Goal: Transaction & Acquisition: Book appointment/travel/reservation

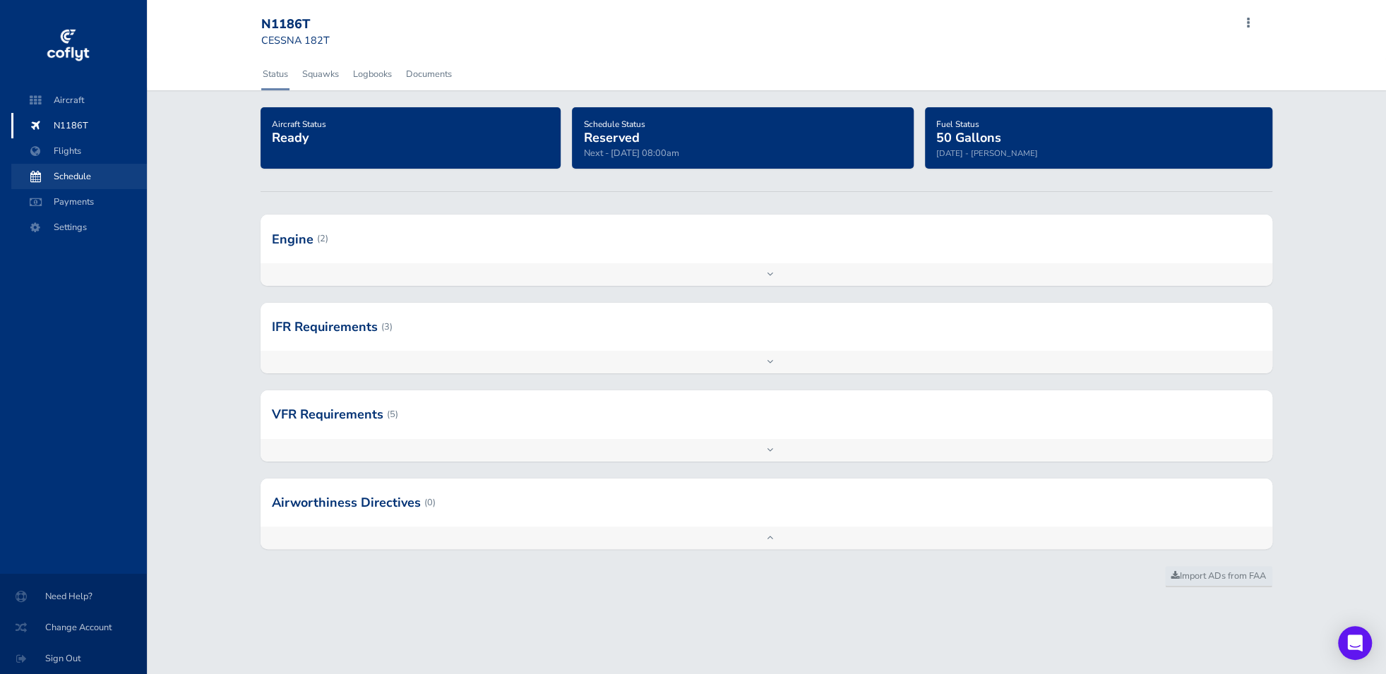
click at [54, 180] on span "Schedule" at bounding box center [78, 176] width 107 height 25
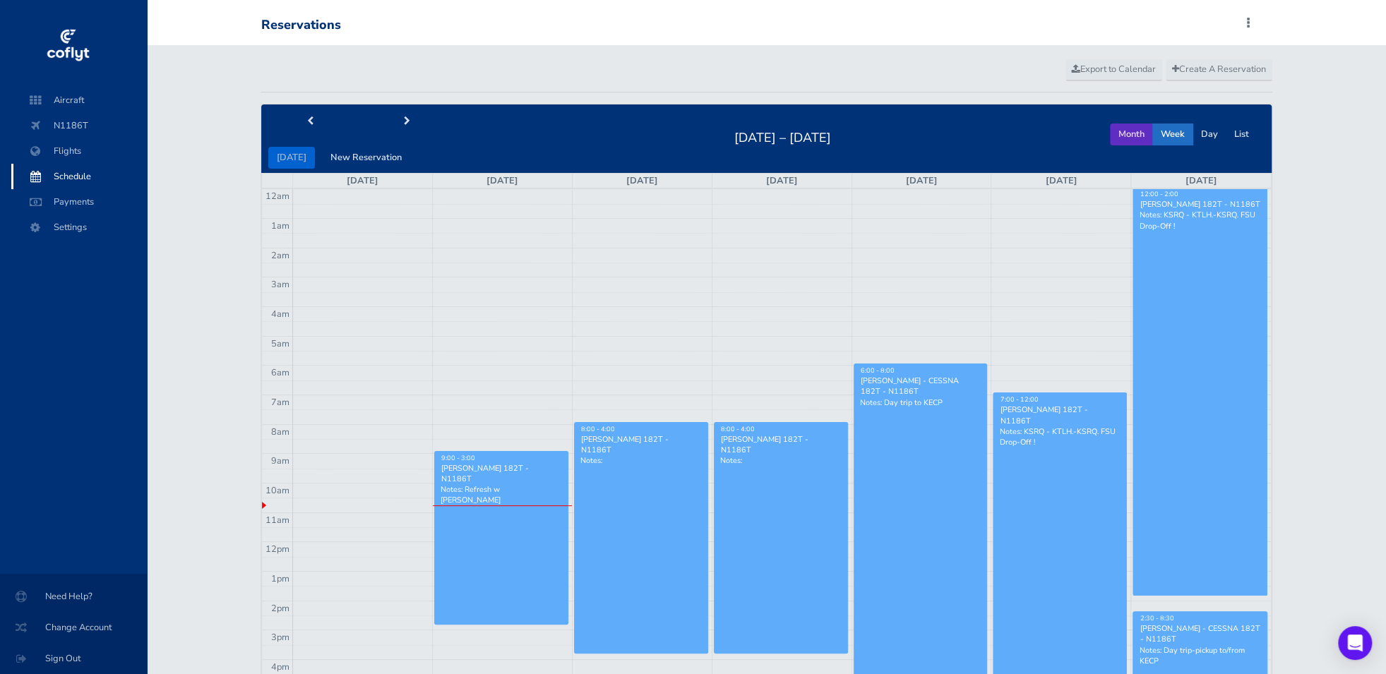
click at [1124, 134] on button "Month" at bounding box center [1131, 135] width 43 height 22
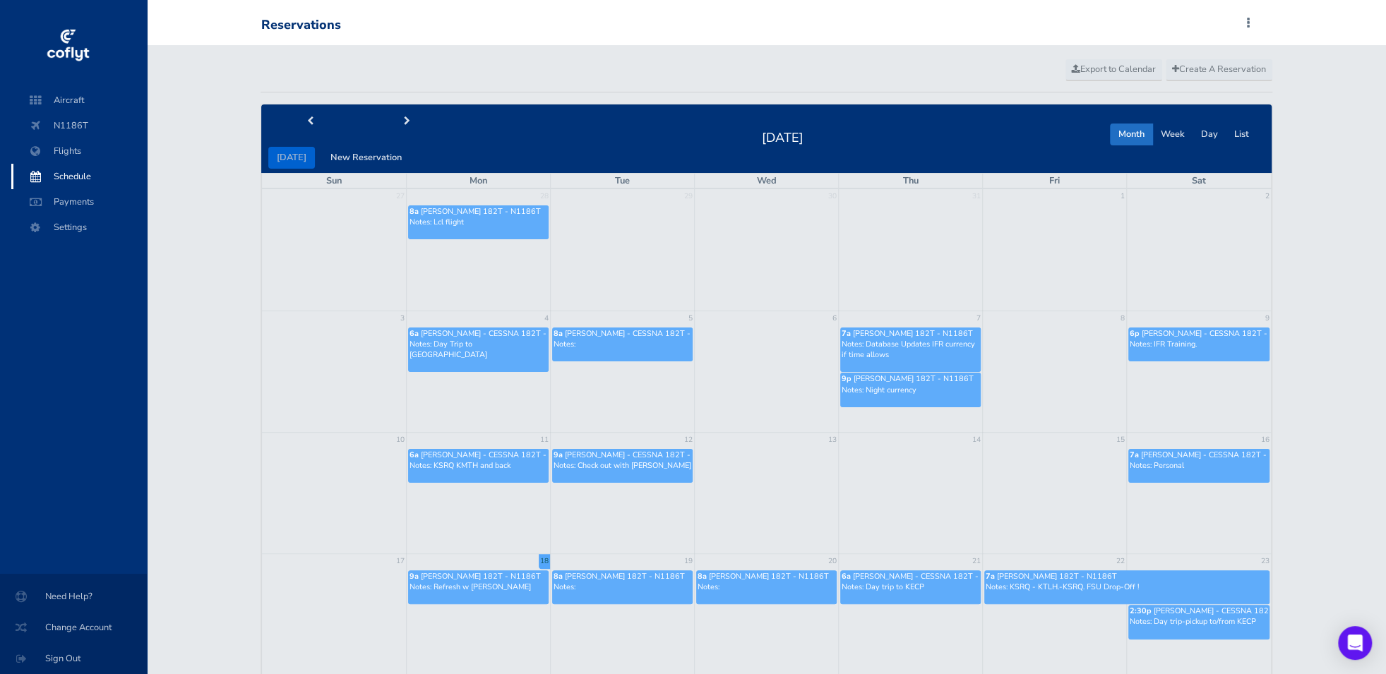
click at [482, 616] on td "9a Rick Honish - CESSNA 182T - N1186T Notes: Refresh w Jack C." at bounding box center [478, 604] width 144 height 71
click at [507, 595] on link "9a Rick Honish - CESSNA 182T - N1186T Notes: Refresh w Jack C." at bounding box center [478, 588] width 141 height 34
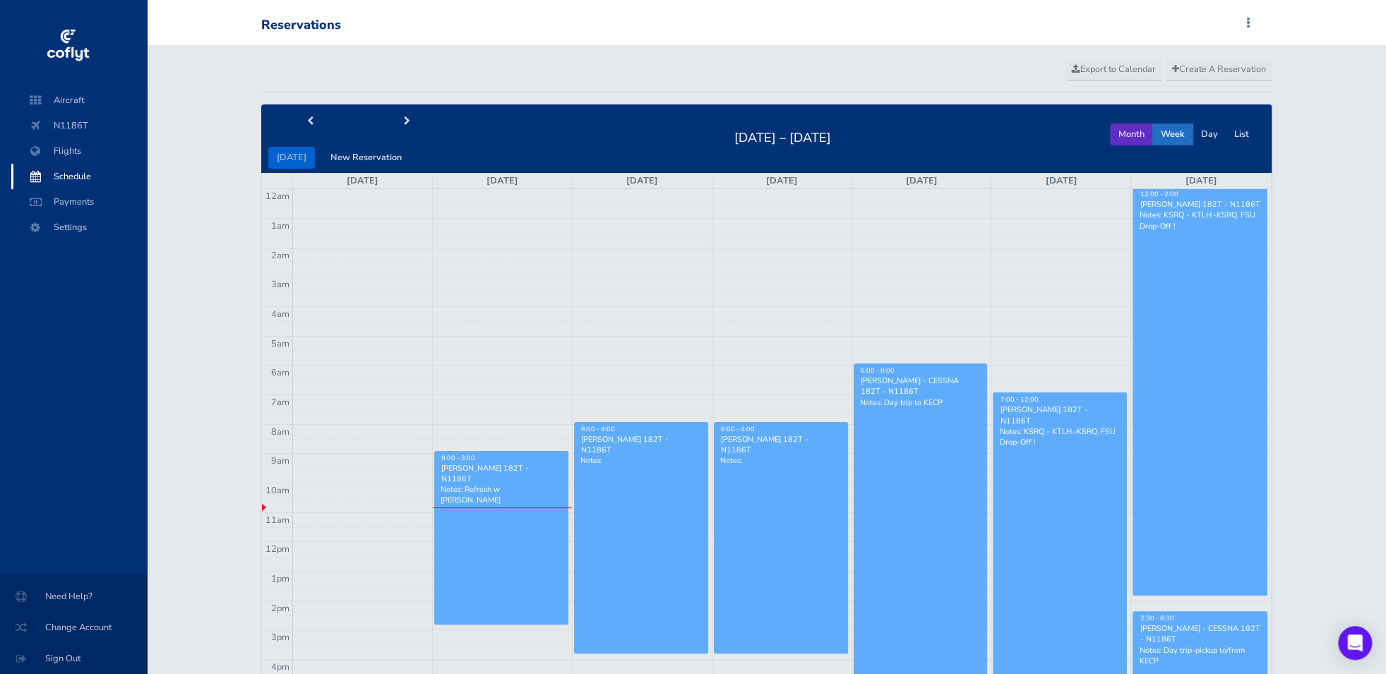
click at [1143, 131] on button "Month" at bounding box center [1131, 135] width 43 height 22
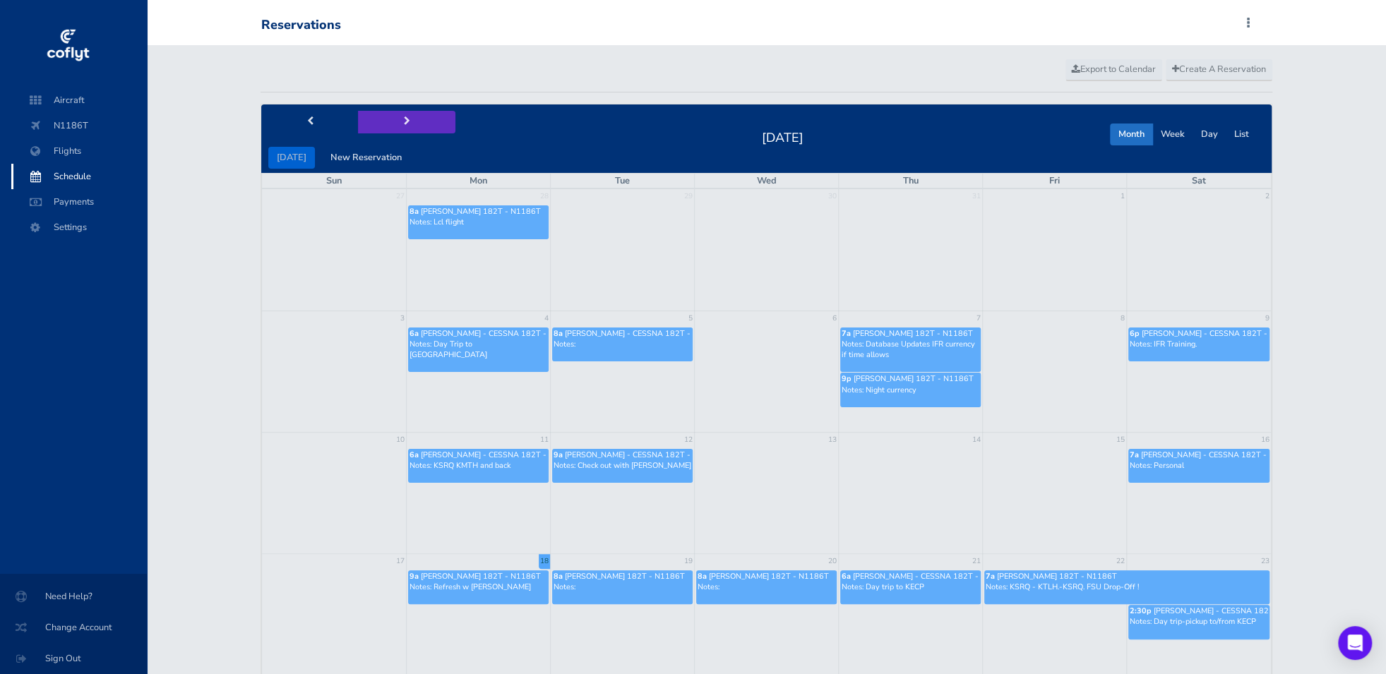
click at [404, 122] on span "next" at bounding box center [407, 121] width 6 height 9
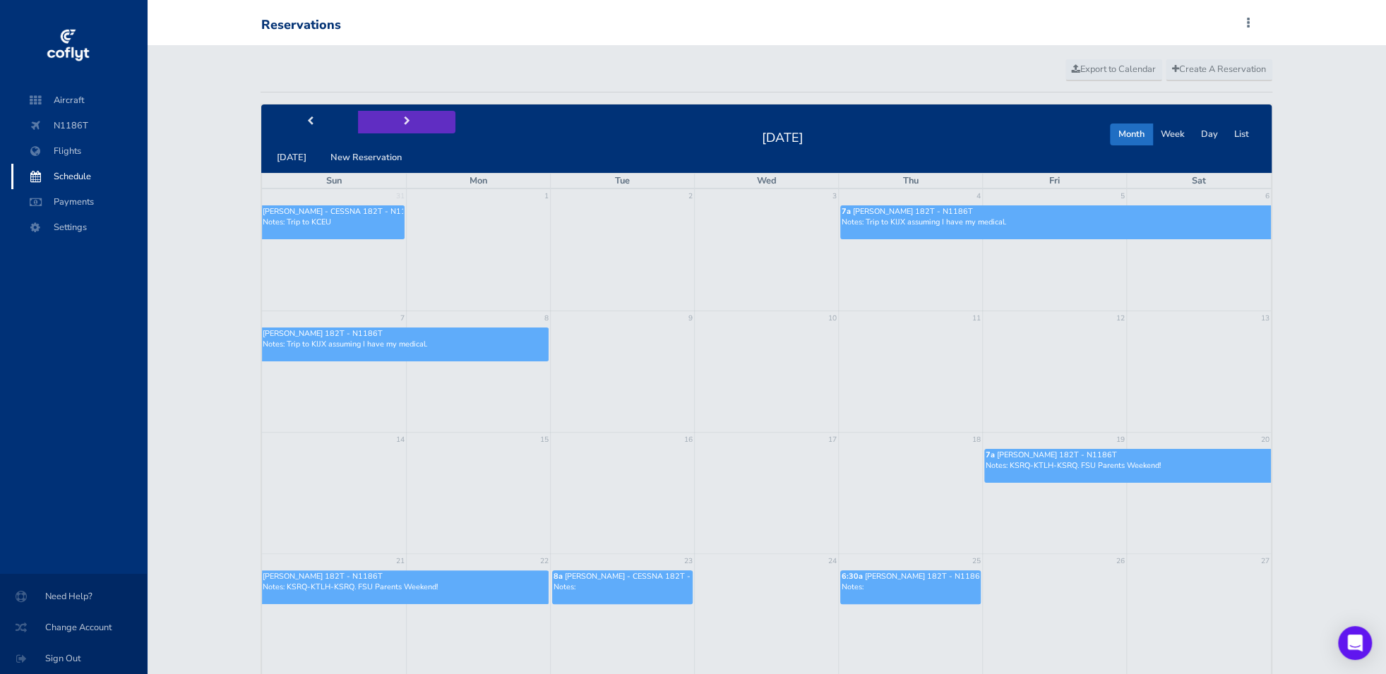
click at [404, 122] on span "next" at bounding box center [407, 121] width 6 height 9
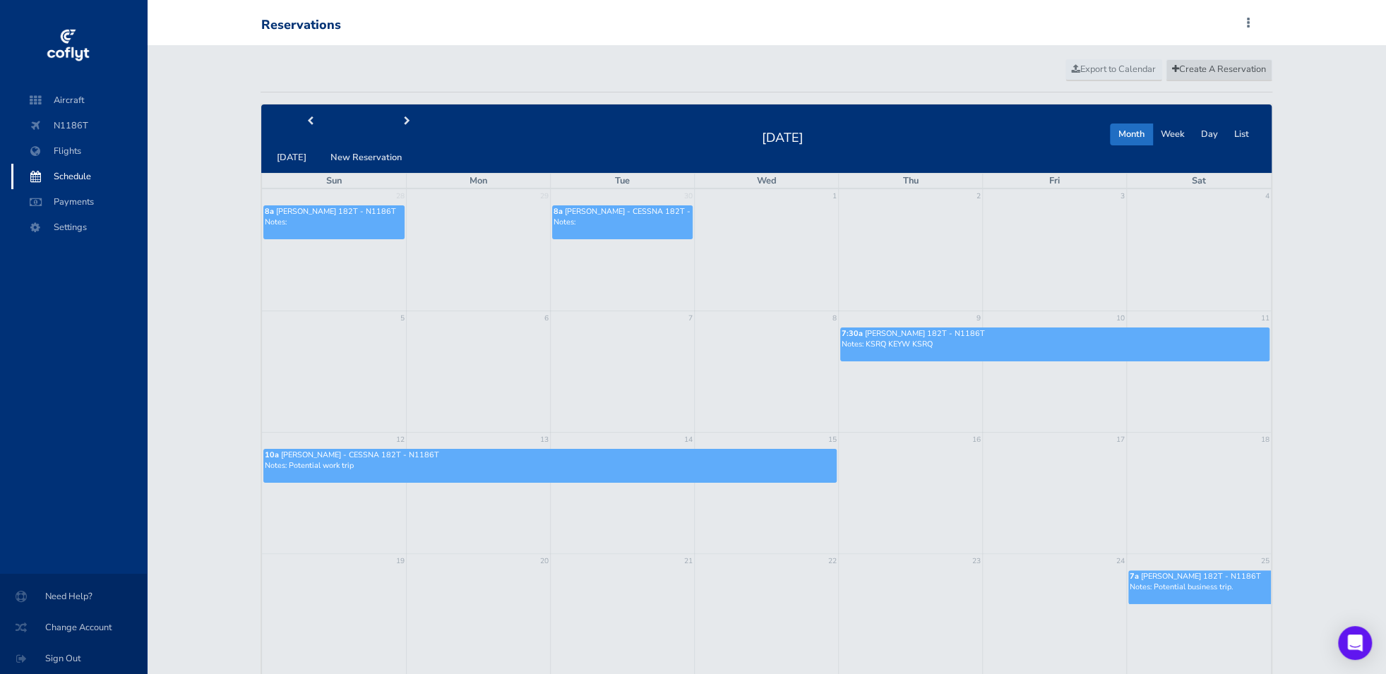
click at [1218, 68] on span "Create A Reservation" at bounding box center [1219, 69] width 94 height 13
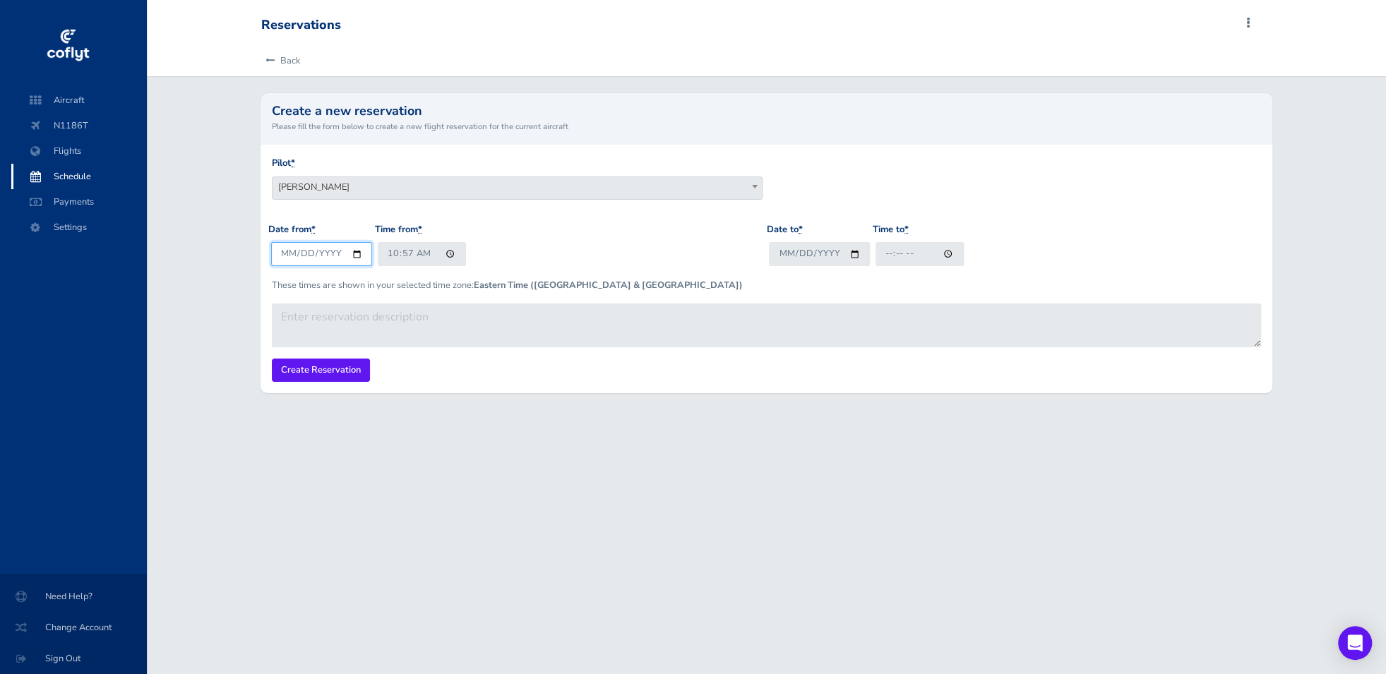
click at [356, 252] on input "[DATE]" at bounding box center [321, 253] width 101 height 23
type input "[DATE]"
click at [393, 256] on input "10:57" at bounding box center [422, 253] width 88 height 23
type input "08:00"
click at [855, 251] on input "Date to *" at bounding box center [819, 253] width 101 height 23
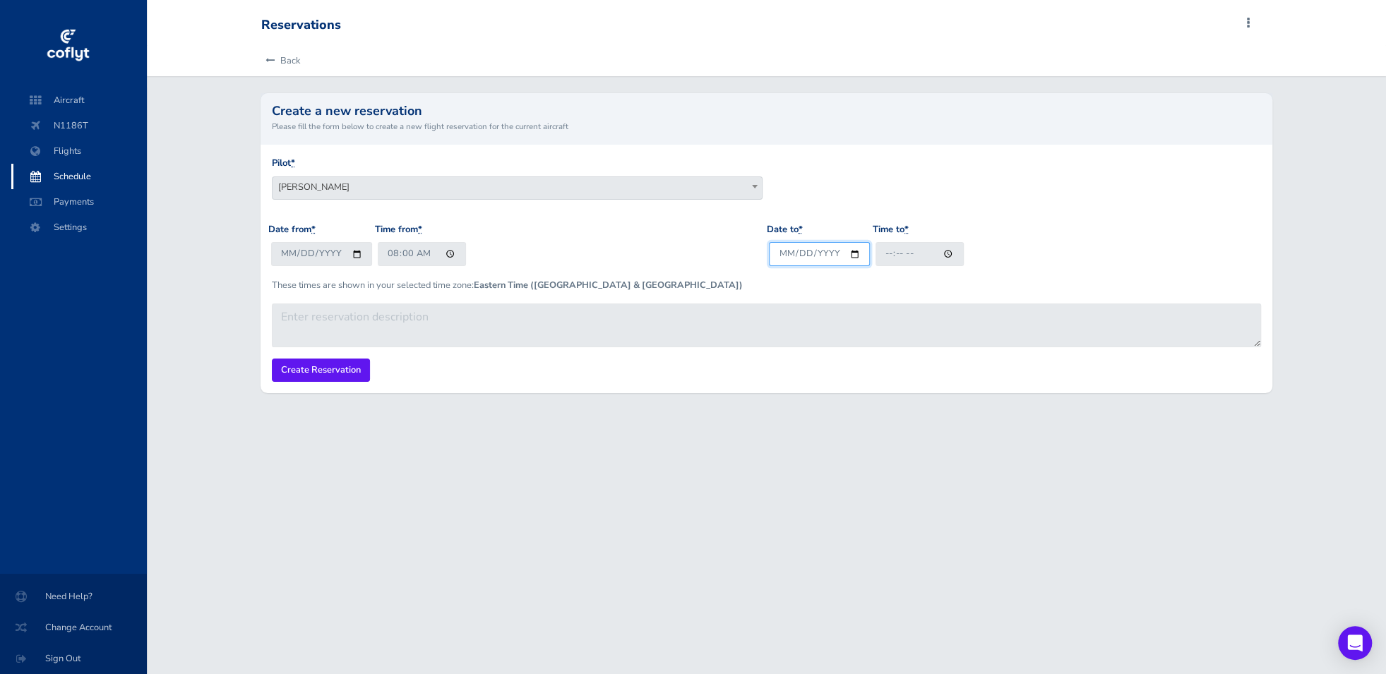
type input "[DATE]"
click at [883, 258] on input "Time to *" at bounding box center [920, 253] width 88 height 23
type input "14:00"
click at [311, 371] on input "Create Reservation" at bounding box center [321, 370] width 98 height 23
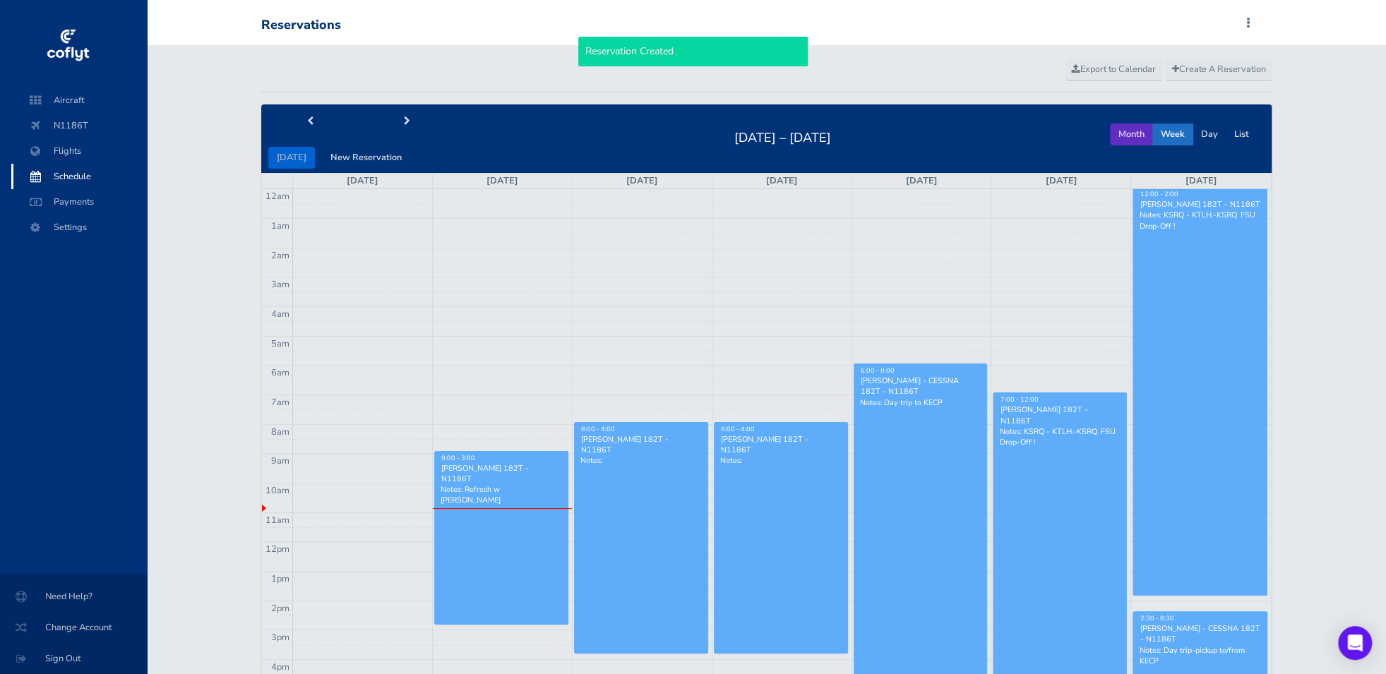
click at [1142, 132] on button "Month" at bounding box center [1131, 135] width 43 height 22
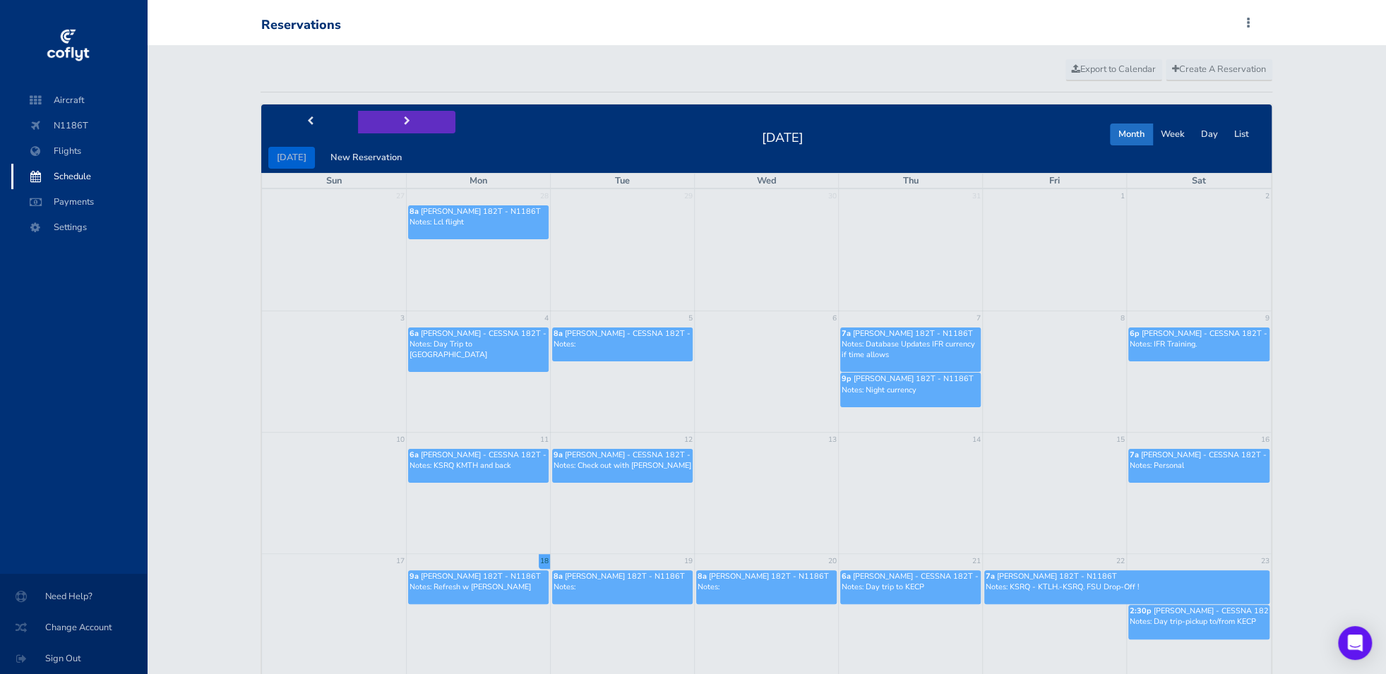
click at [404, 121] on span "next" at bounding box center [407, 121] width 6 height 9
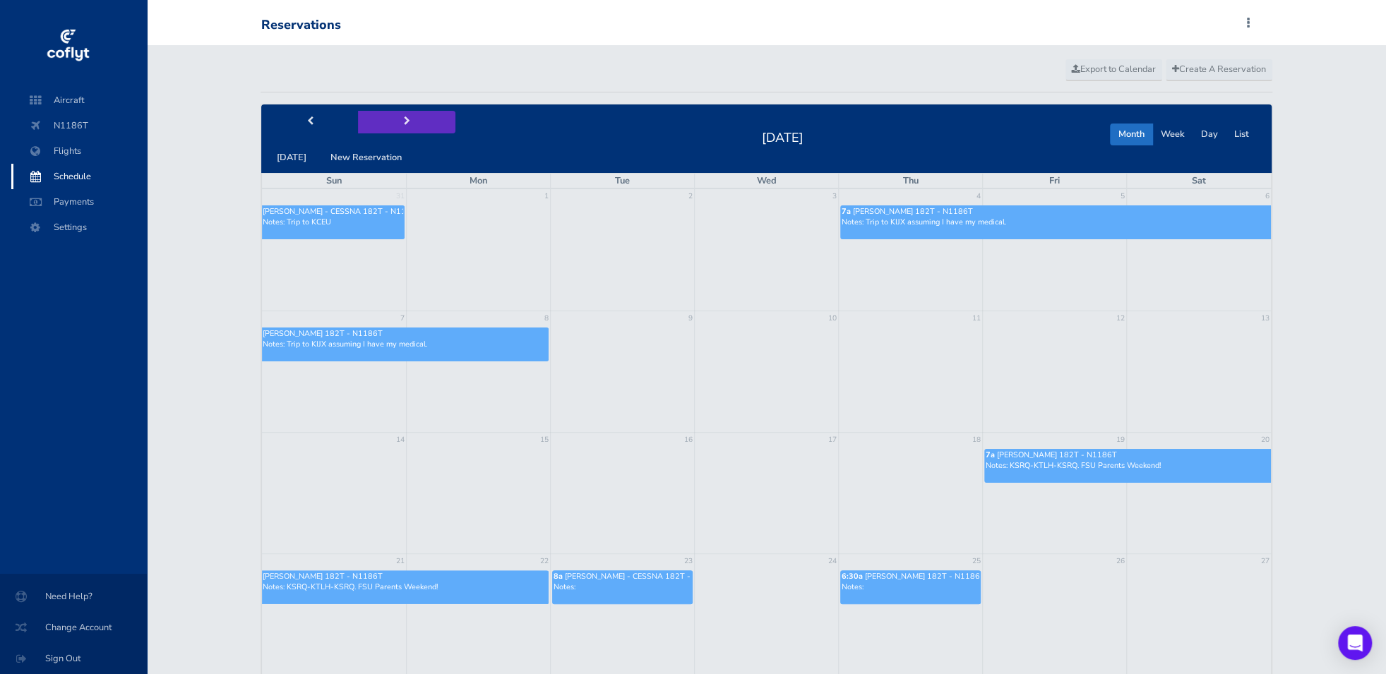
click at [404, 121] on span "next" at bounding box center [407, 121] width 6 height 9
